Goal: Transaction & Acquisition: Purchase product/service

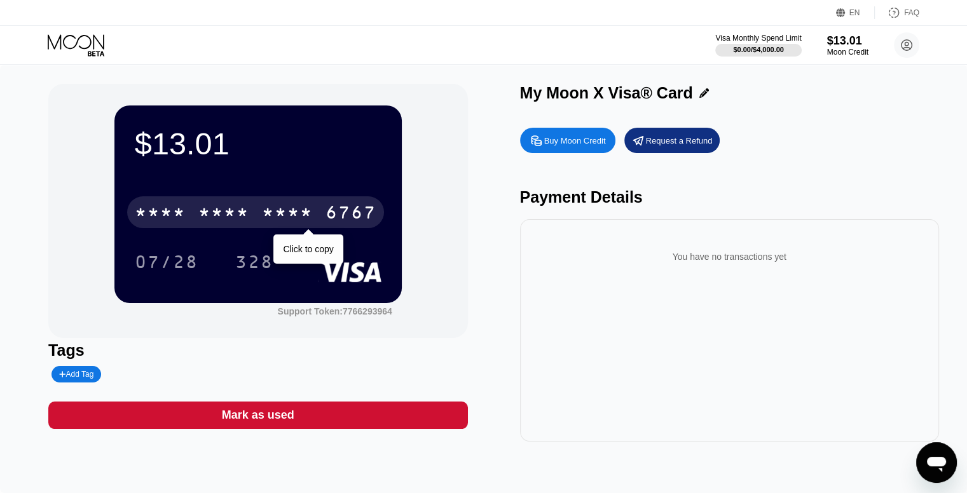
click at [310, 220] on div "* * * *" at bounding box center [287, 214] width 51 height 20
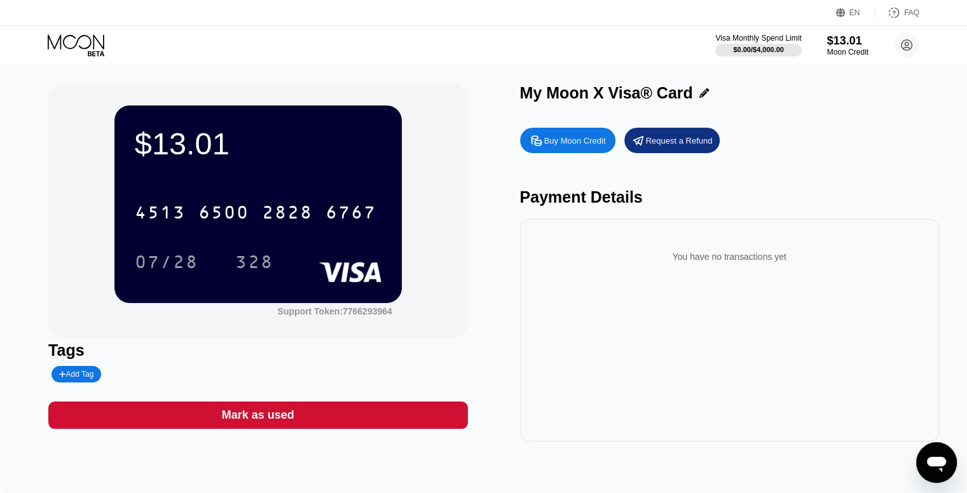
click at [411, 205] on div "$13.01 4513 6500 2828 6767 07/28 328 Support Token: 7766293964" at bounding box center [257, 211] width 419 height 254
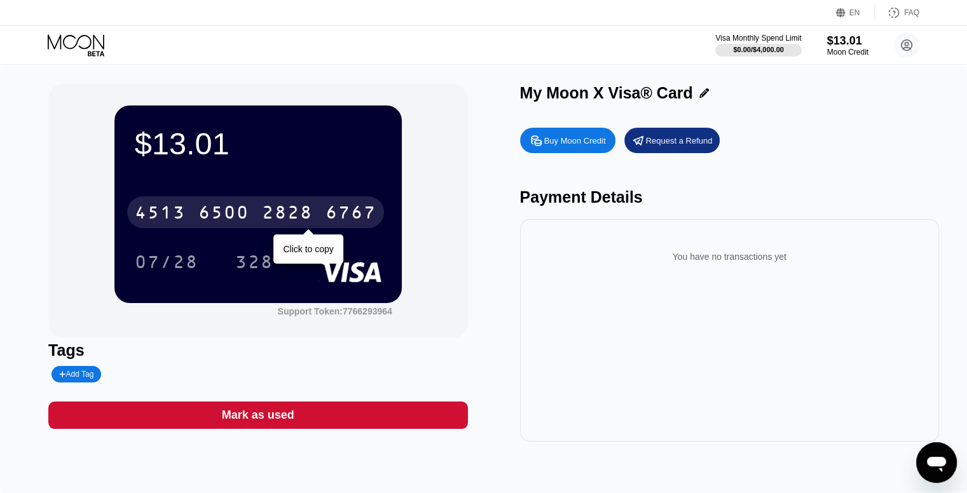
click at [364, 221] on div "6767" at bounding box center [350, 214] width 51 height 20
click at [325, 220] on div "6767" at bounding box center [350, 214] width 51 height 20
click at [314, 223] on div "* * * * * * * * * * * * 6767" at bounding box center [255, 212] width 257 height 32
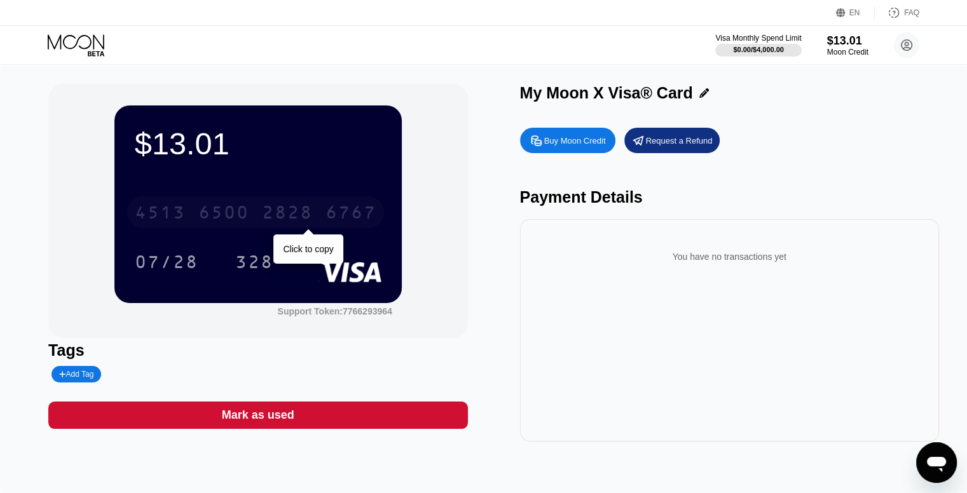
click at [360, 215] on div "6767" at bounding box center [350, 214] width 51 height 20
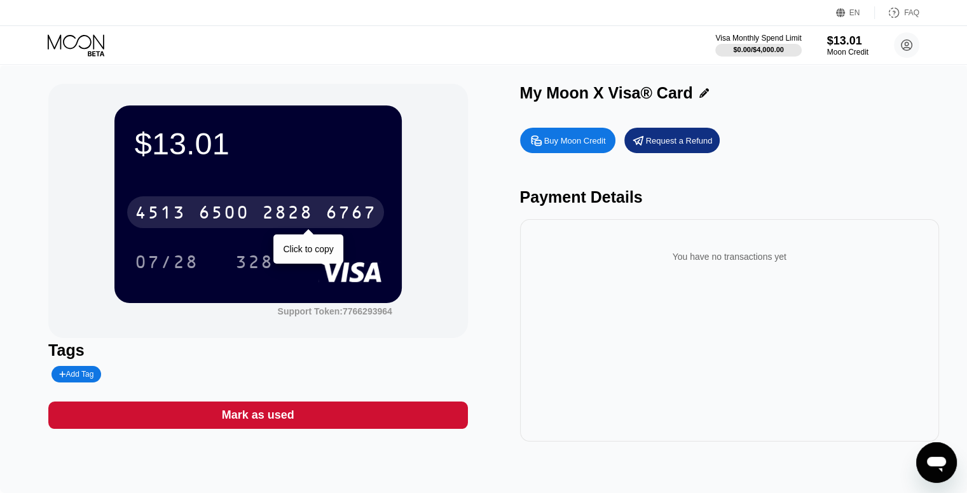
click at [257, 220] on div "4513 6500 2828 6767" at bounding box center [255, 212] width 257 height 32
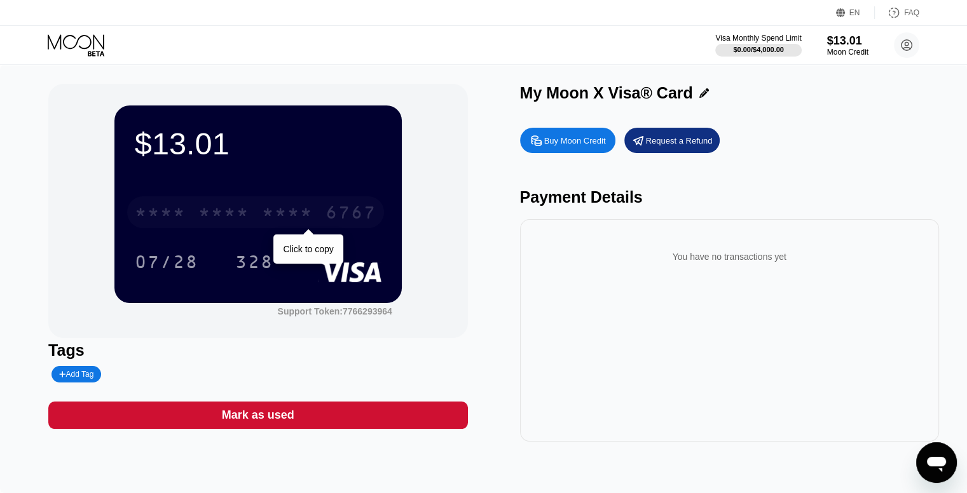
click at [310, 217] on div "* * * *" at bounding box center [287, 214] width 51 height 20
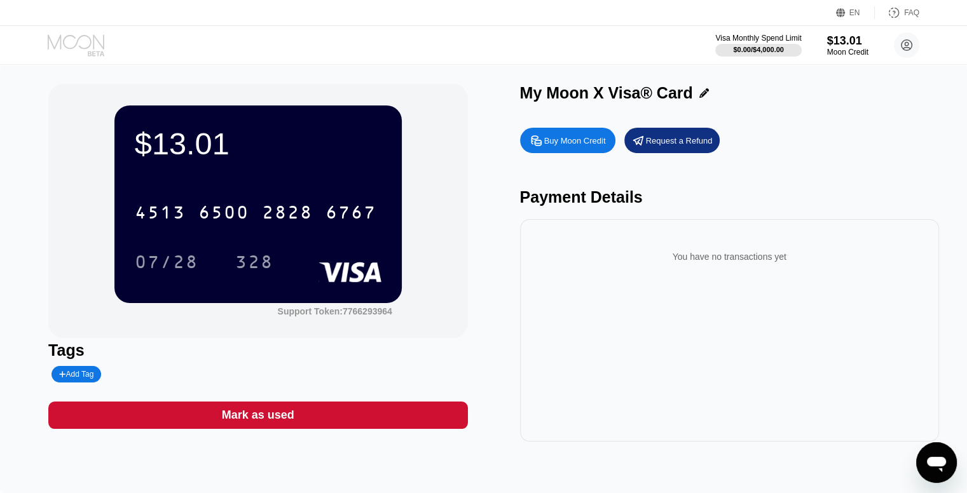
click at [92, 54] on icon at bounding box center [96, 53] width 17 height 5
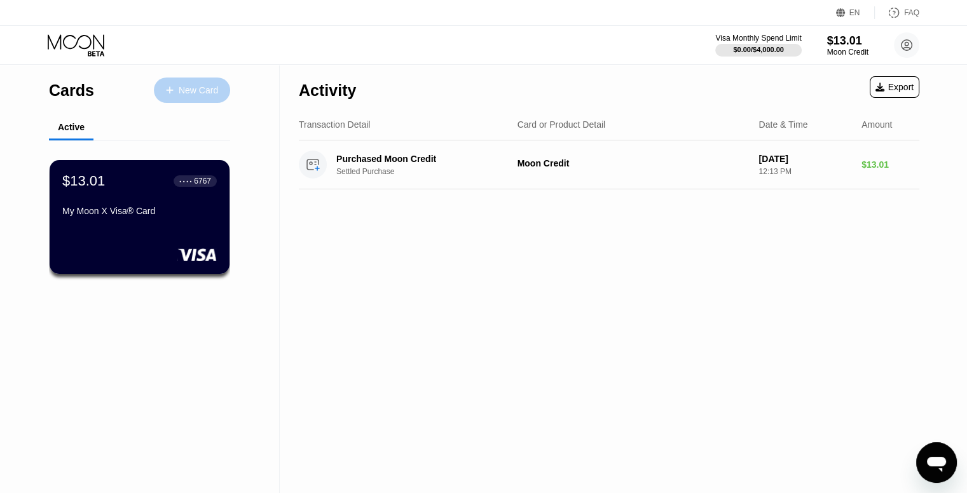
click at [193, 89] on div "New Card" at bounding box center [198, 90] width 39 height 11
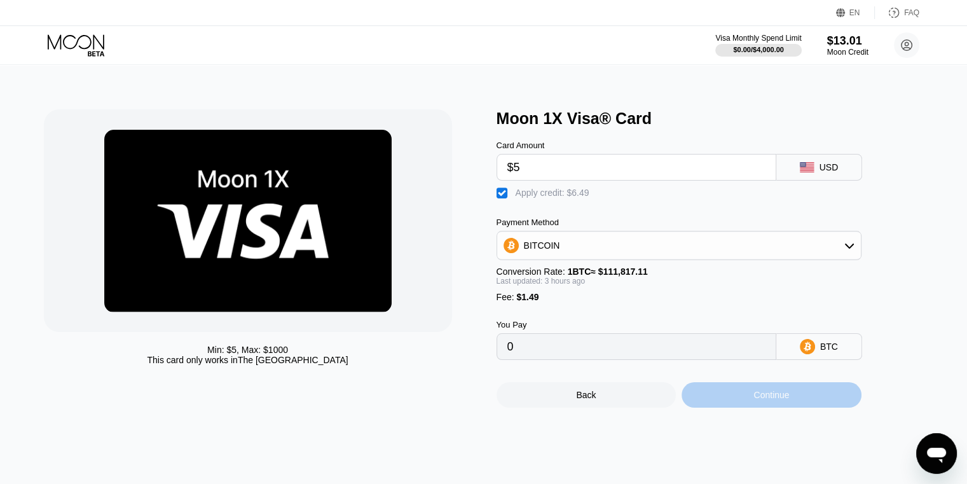
click at [733, 400] on div "Continue" at bounding box center [771, 394] width 180 height 25
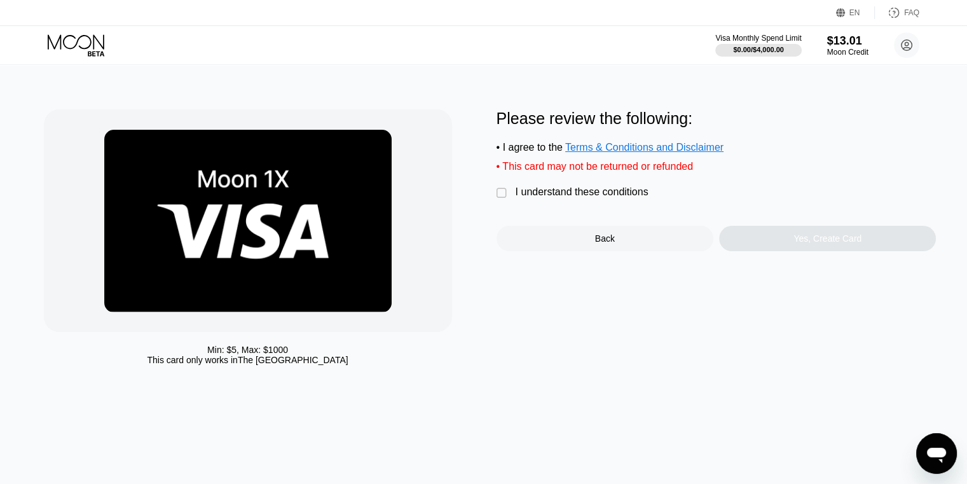
click at [547, 198] on div "I understand these conditions" at bounding box center [581, 191] width 133 height 11
click at [745, 251] on div "Yes, Create Card" at bounding box center [827, 238] width 217 height 25
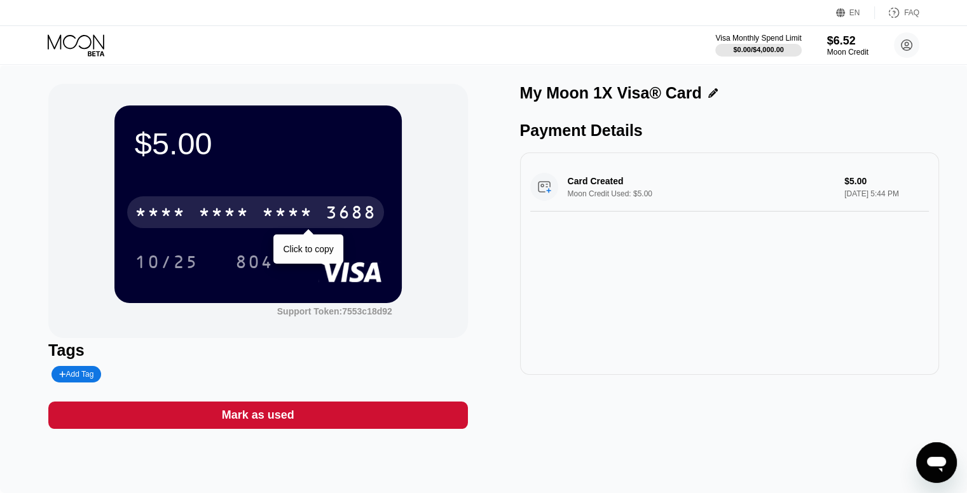
click at [297, 207] on div "* * * *" at bounding box center [287, 214] width 51 height 20
